Goal: Check status: Check status

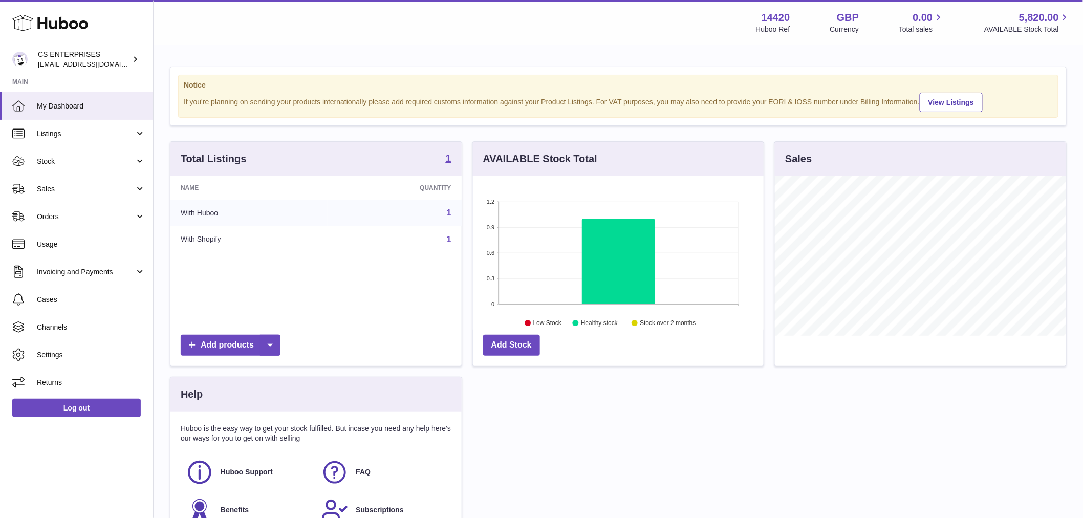
scroll to position [160, 291]
drag, startPoint x: 90, startPoint y: 195, endPoint x: 89, endPoint y: 201, distance: 5.7
click at [90, 195] on link "Sales" at bounding box center [76, 189] width 153 height 28
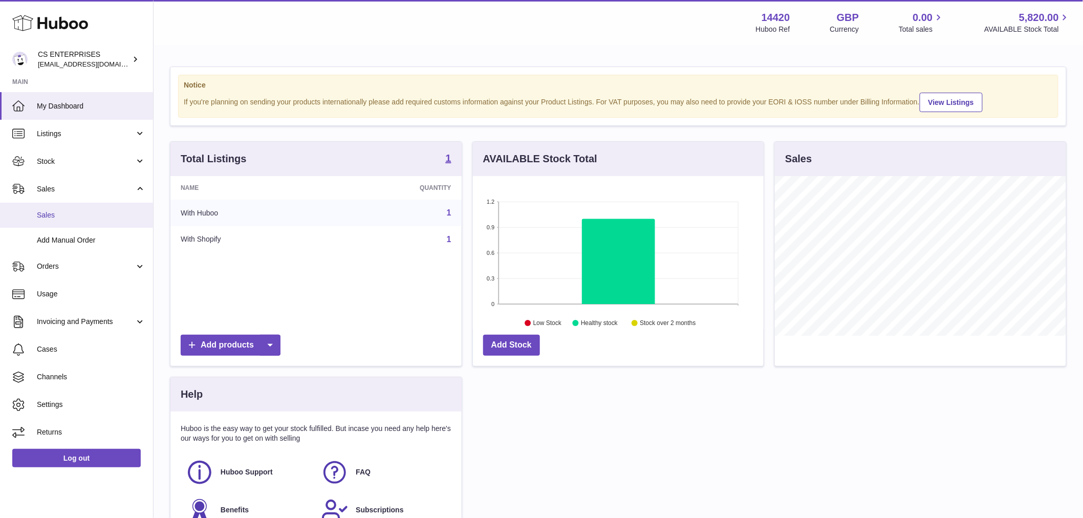
click at [88, 218] on span "Sales" at bounding box center [91, 215] width 109 height 10
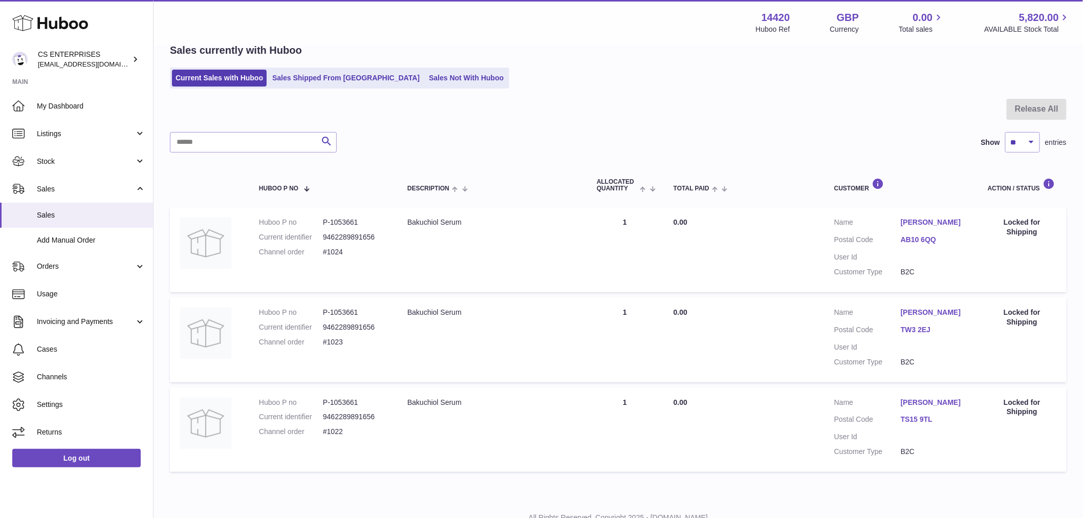
scroll to position [32, 0]
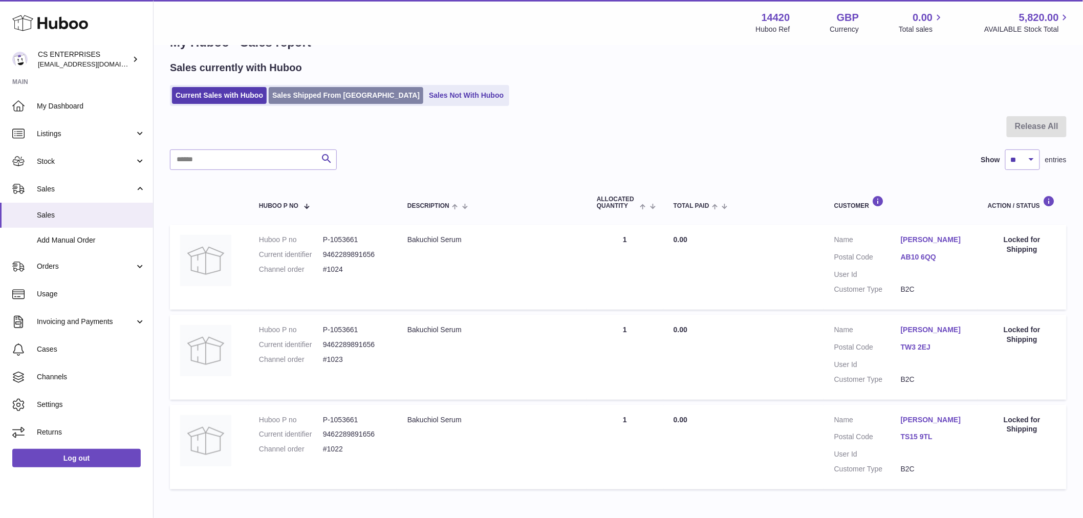
click at [328, 94] on link "Sales Shipped From Huboo" at bounding box center [346, 95] width 155 height 17
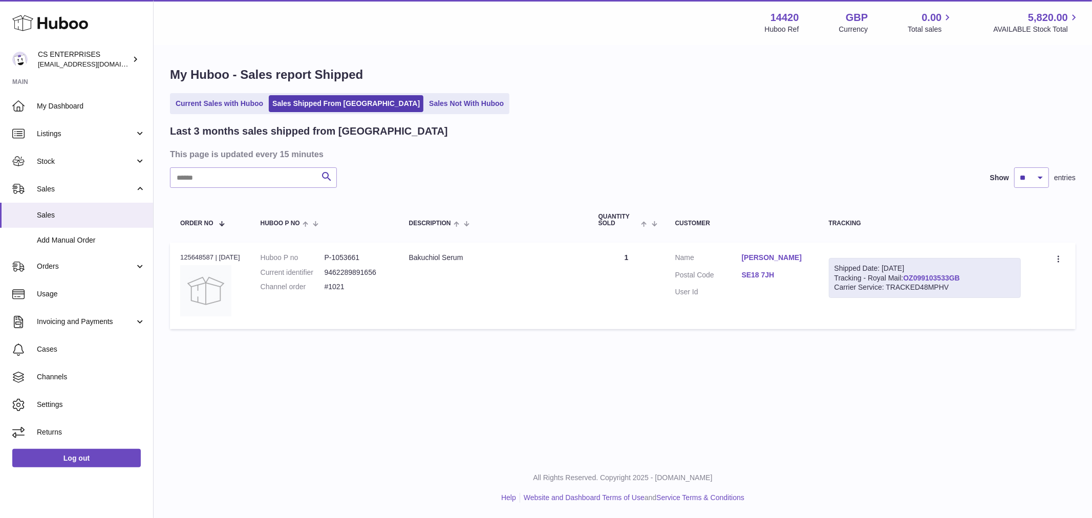
click at [959, 276] on link "OZ099103533GB" at bounding box center [931, 278] width 57 height 8
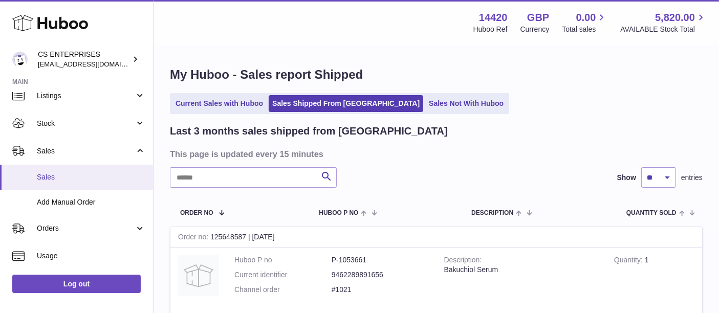
scroll to position [51, 0]
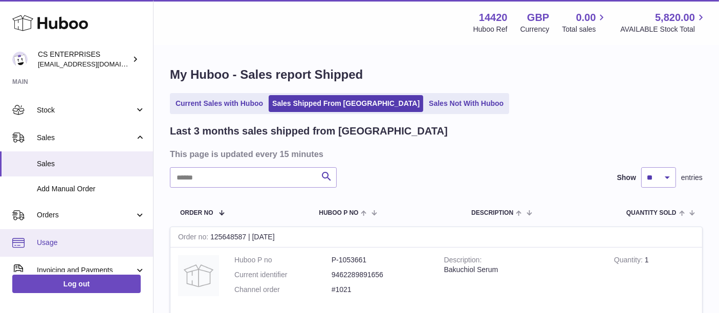
click at [82, 245] on span "Usage" at bounding box center [91, 243] width 109 height 10
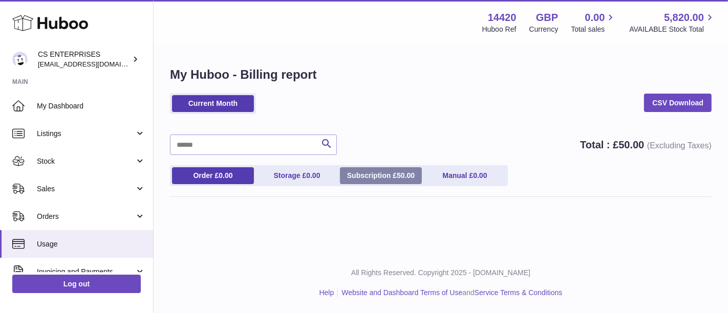
click at [381, 172] on link "Subscription £ 50.00" at bounding box center [381, 175] width 82 height 17
